Goal: Find specific page/section: Find specific page/section

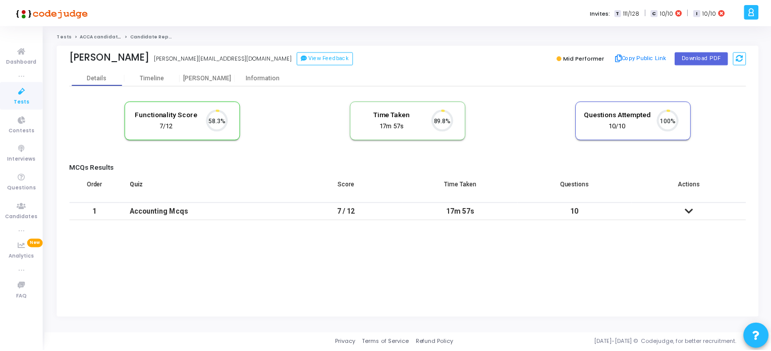
scroll to position [21, 26]
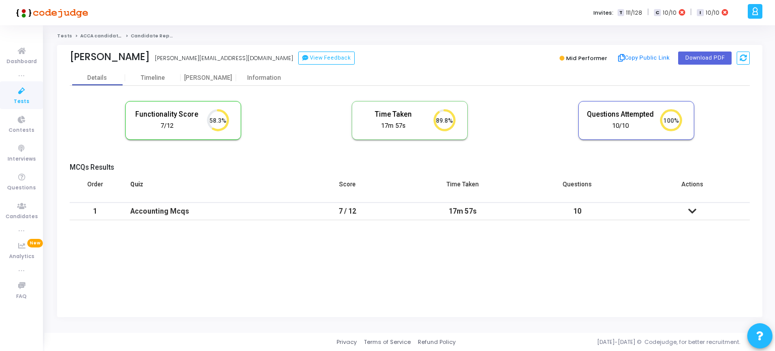
click at [21, 98] on span "Tests" at bounding box center [22, 101] width 16 height 9
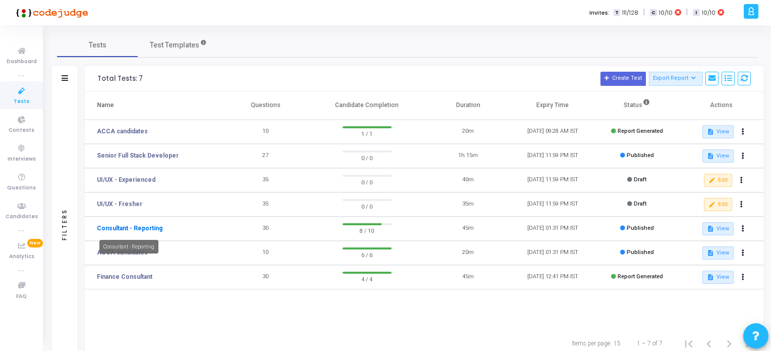
click at [125, 230] on link "Consultant - Reporting" at bounding box center [130, 228] width 66 height 9
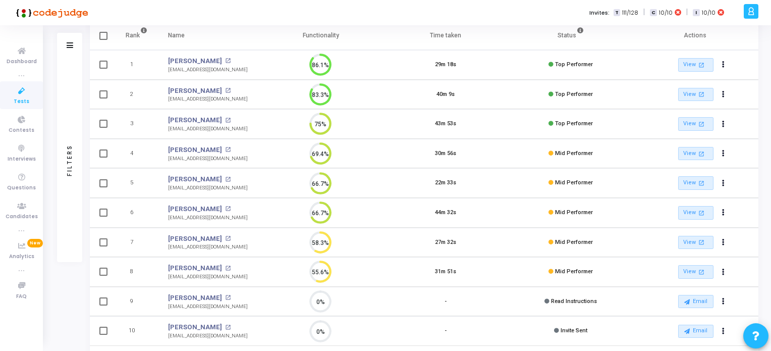
scroll to position [101, 0]
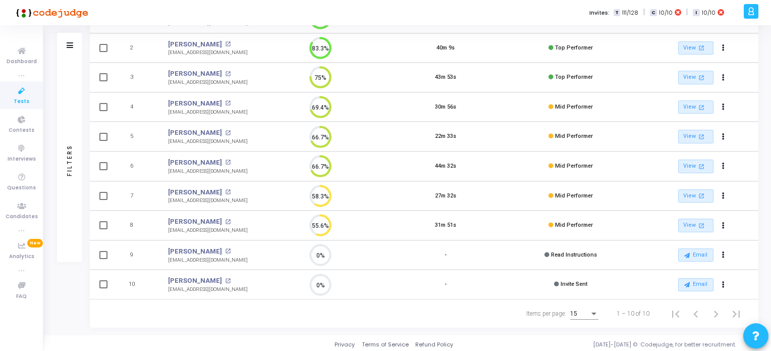
click at [24, 94] on icon at bounding box center [21, 91] width 21 height 13
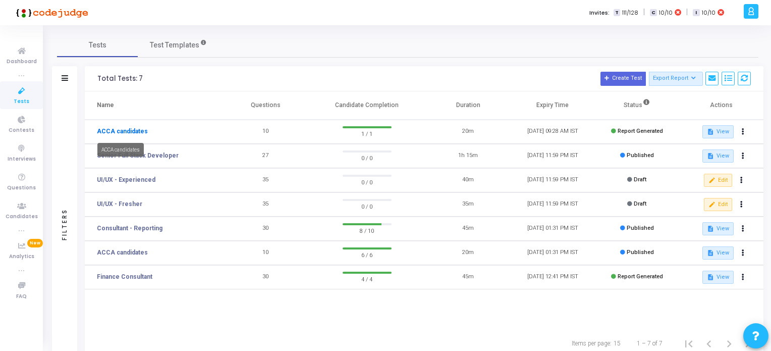
click at [118, 130] on link "ACCA candidates" at bounding box center [122, 131] width 51 height 9
click at [129, 251] on link "ACCA candidates" at bounding box center [122, 252] width 51 height 9
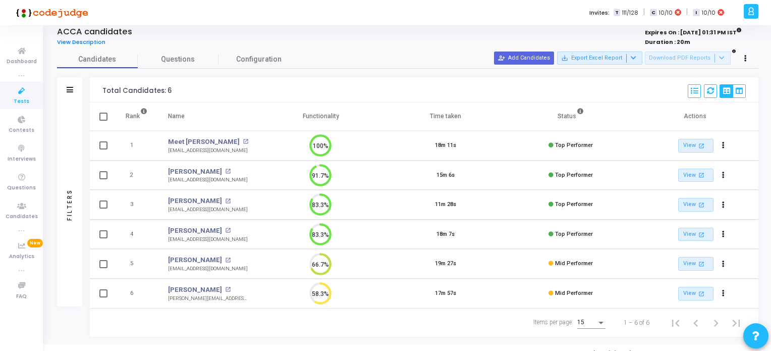
scroll to position [28, 0]
